Goal: Task Accomplishment & Management: Complete application form

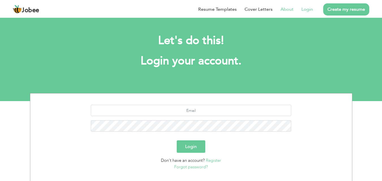
scroll to position [33, 0]
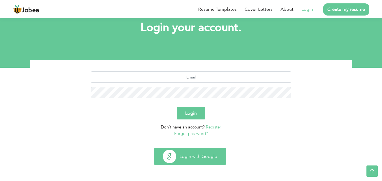
click at [196, 160] on button "Login with Google" at bounding box center [190, 157] width 71 height 16
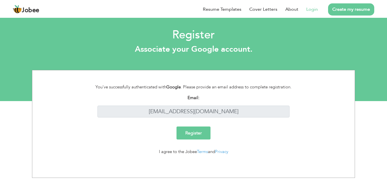
click at [190, 136] on input "Register" at bounding box center [193, 133] width 34 height 13
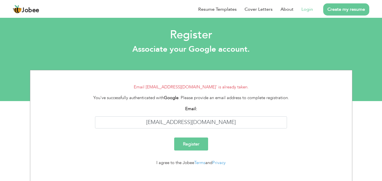
click at [191, 142] on input "Register" at bounding box center [191, 144] width 34 height 13
